Goal: Navigation & Orientation: Find specific page/section

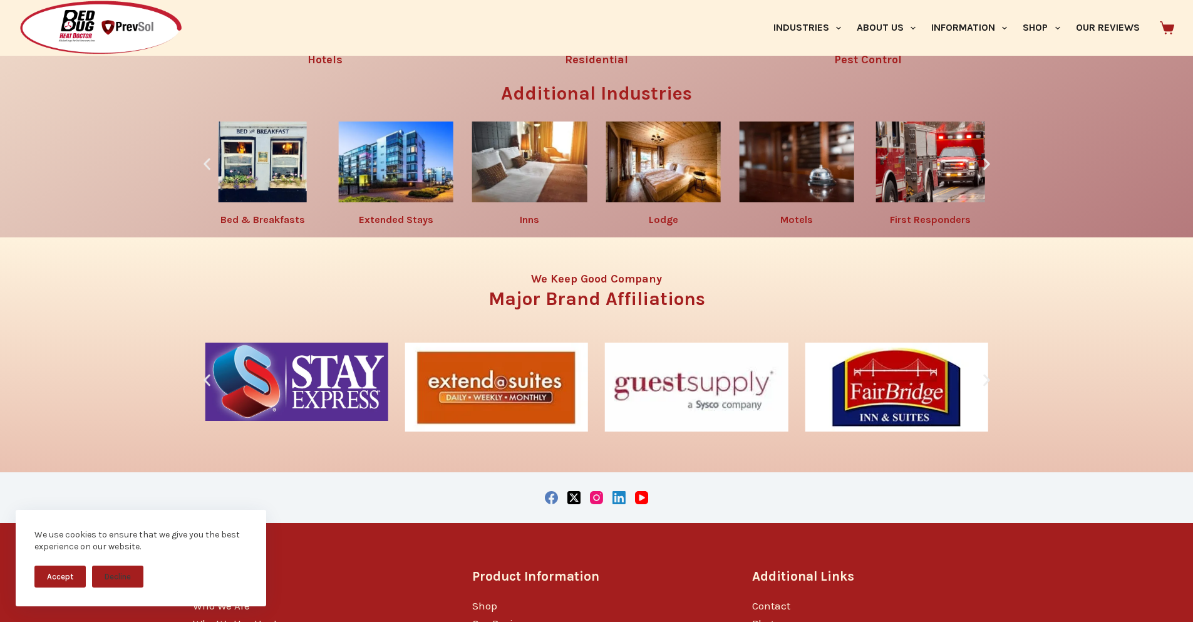
scroll to position [2241, 0]
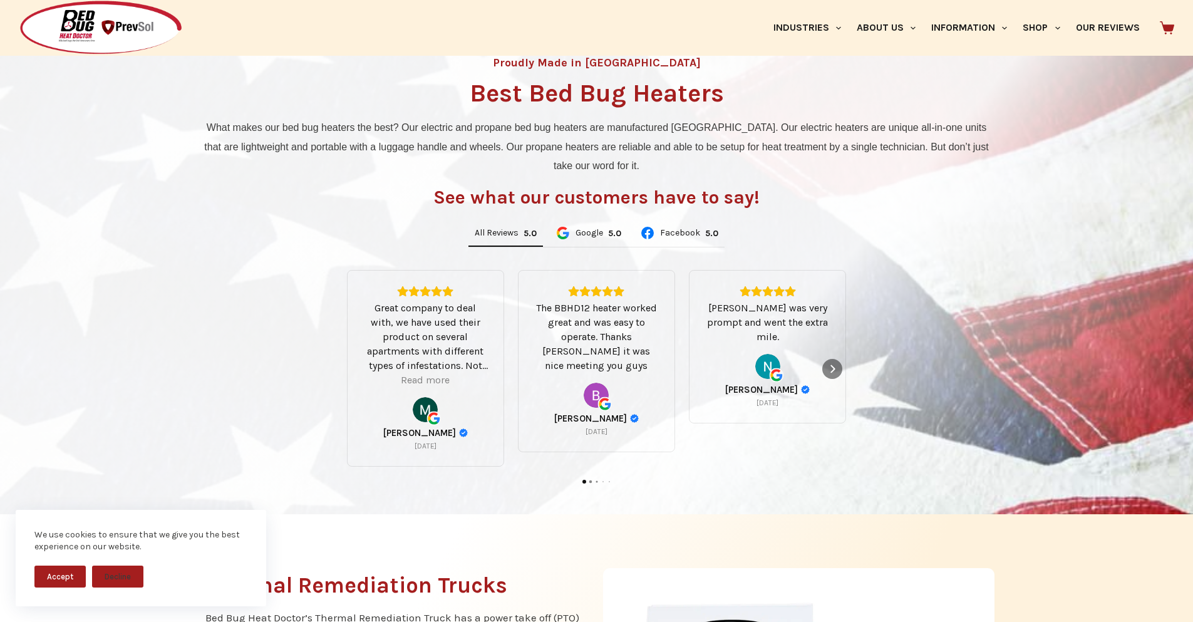
drag, startPoint x: 298, startPoint y: 136, endPoint x: 229, endPoint y: -35, distance: 185.1
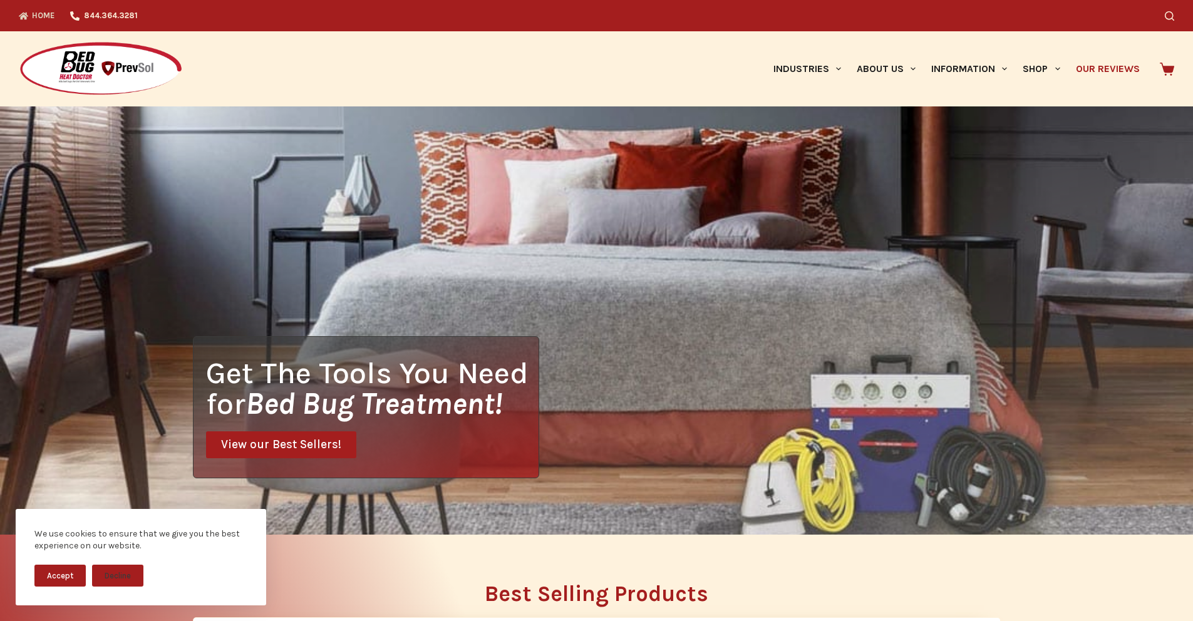
click at [1109, 61] on link "Our Reviews" at bounding box center [1107, 68] width 80 height 75
